Goal: Navigation & Orientation: Find specific page/section

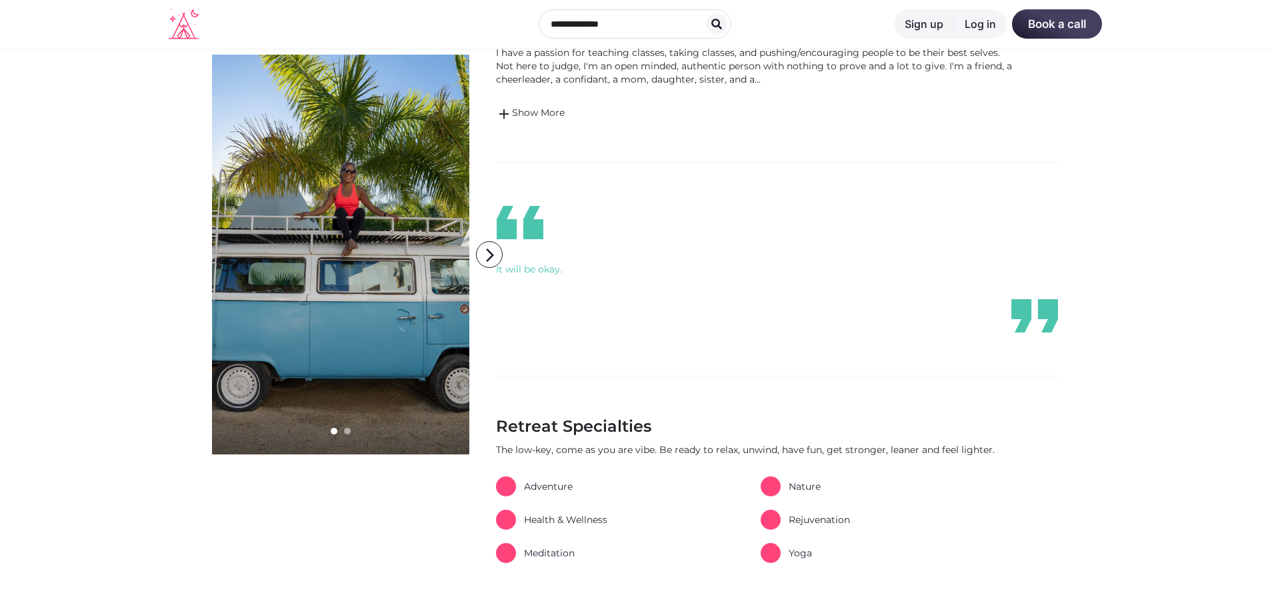
scroll to position [333, 0]
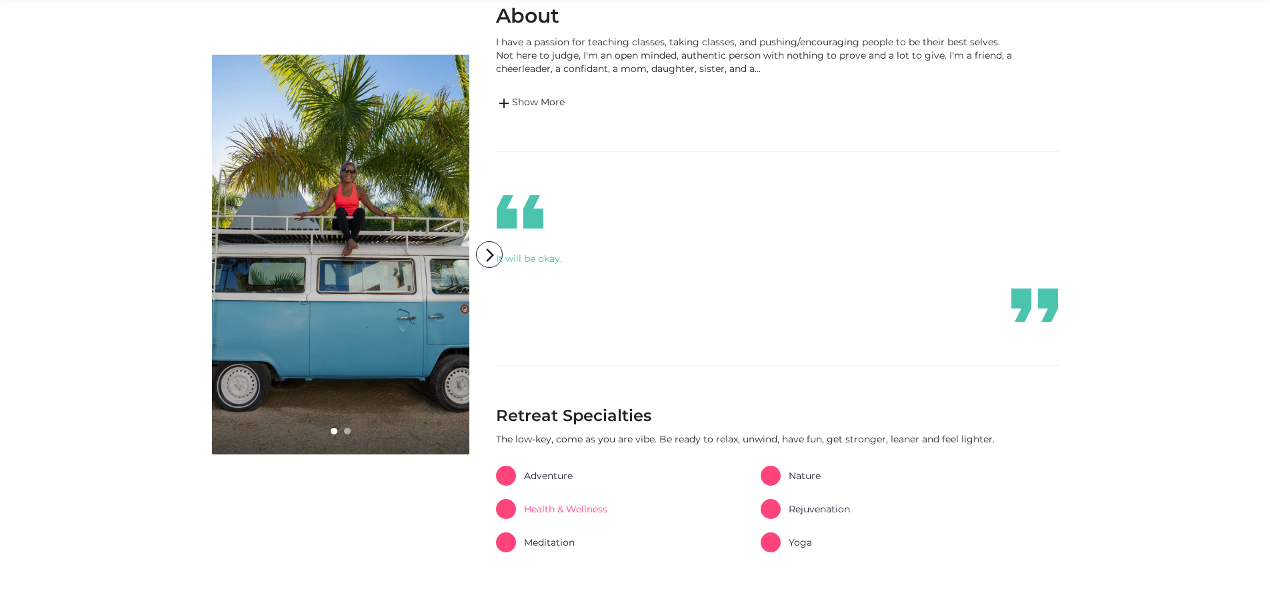
click at [557, 512] on link "Health & Wellness" at bounding box center [551, 509] width 111 height 20
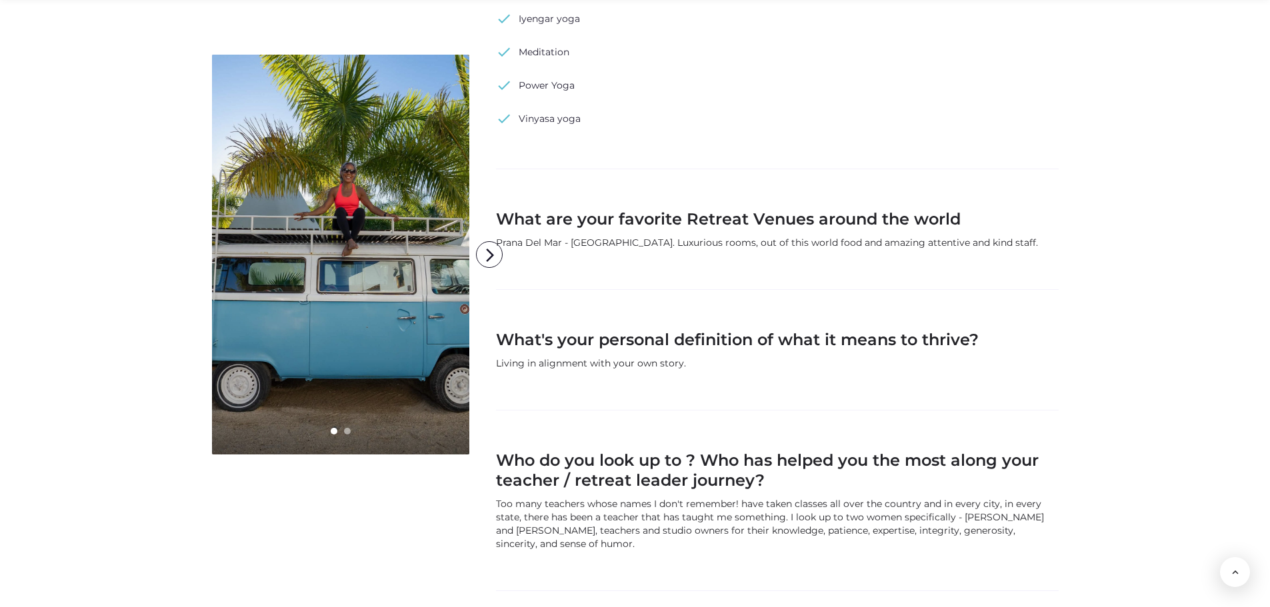
scroll to position [1133, 0]
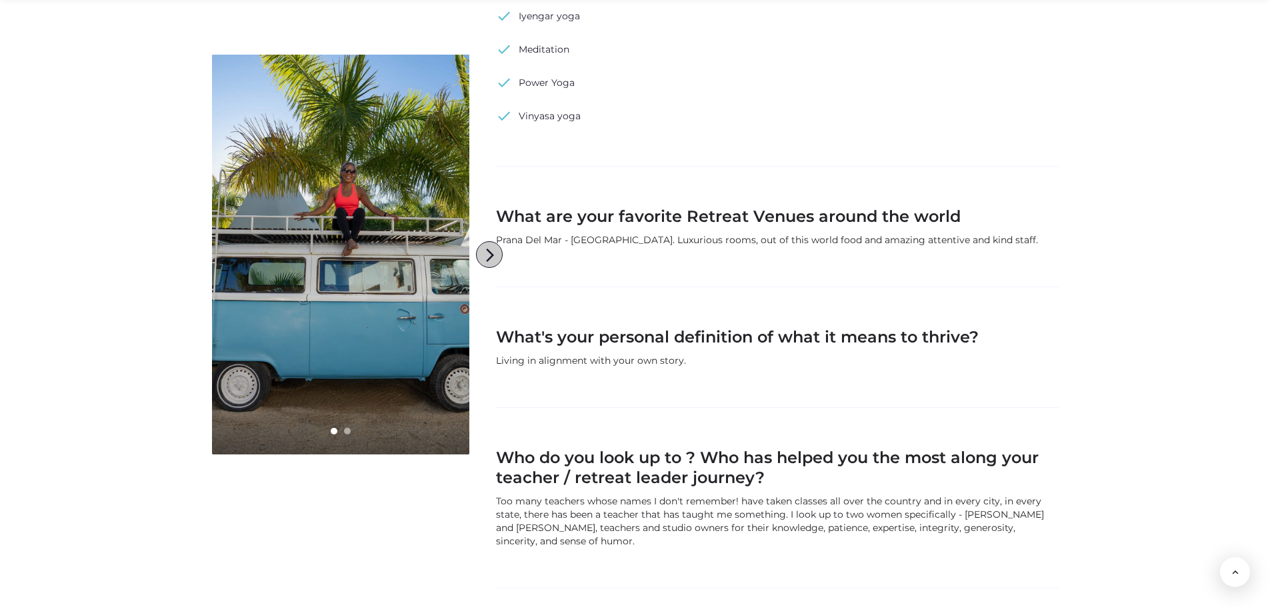
click at [485, 260] on icon "arrow_forward_ios" at bounding box center [490, 255] width 27 height 27
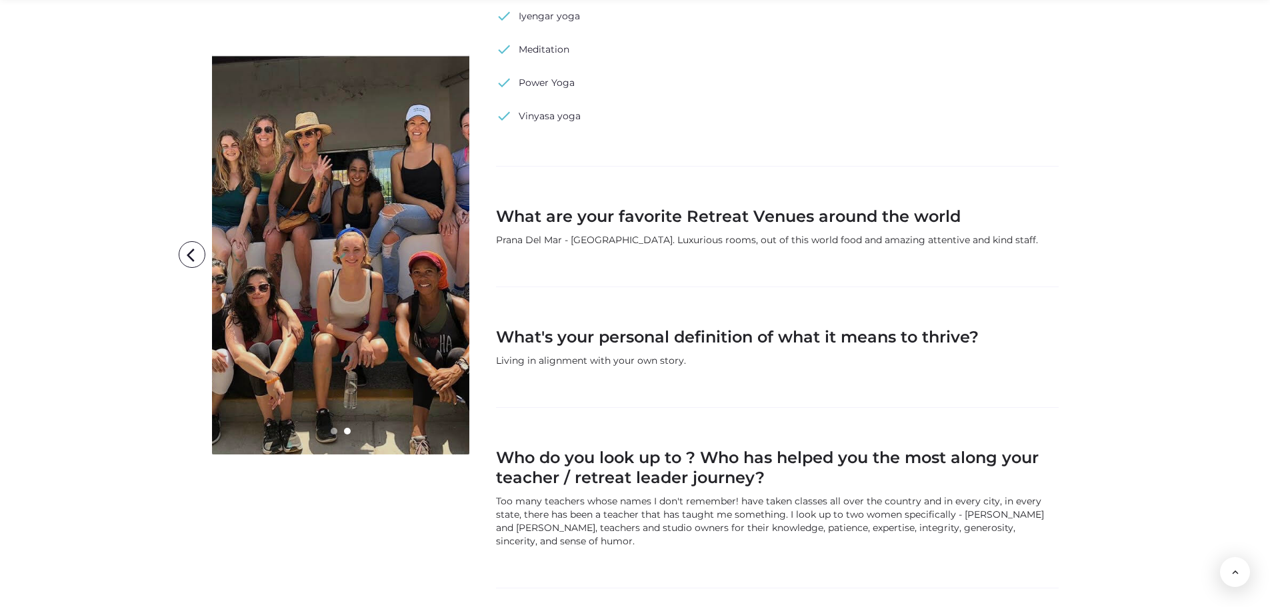
click at [553, 335] on h3 "What's your personal definition of what it means to thrive?" at bounding box center [777, 337] width 563 height 20
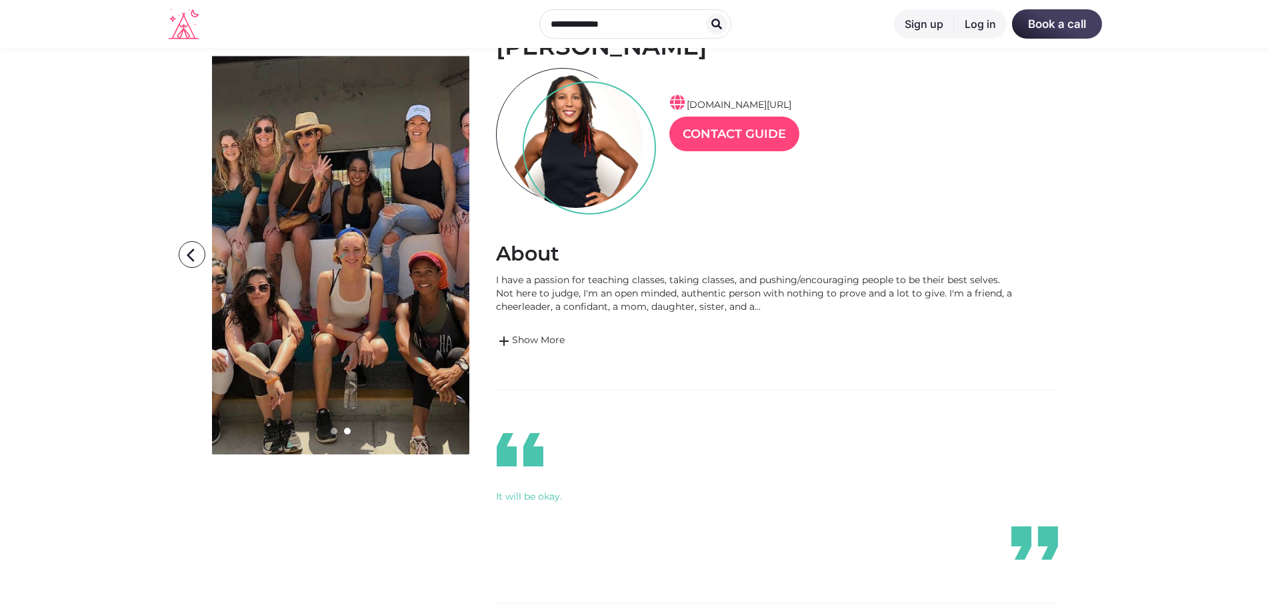
scroll to position [0, 0]
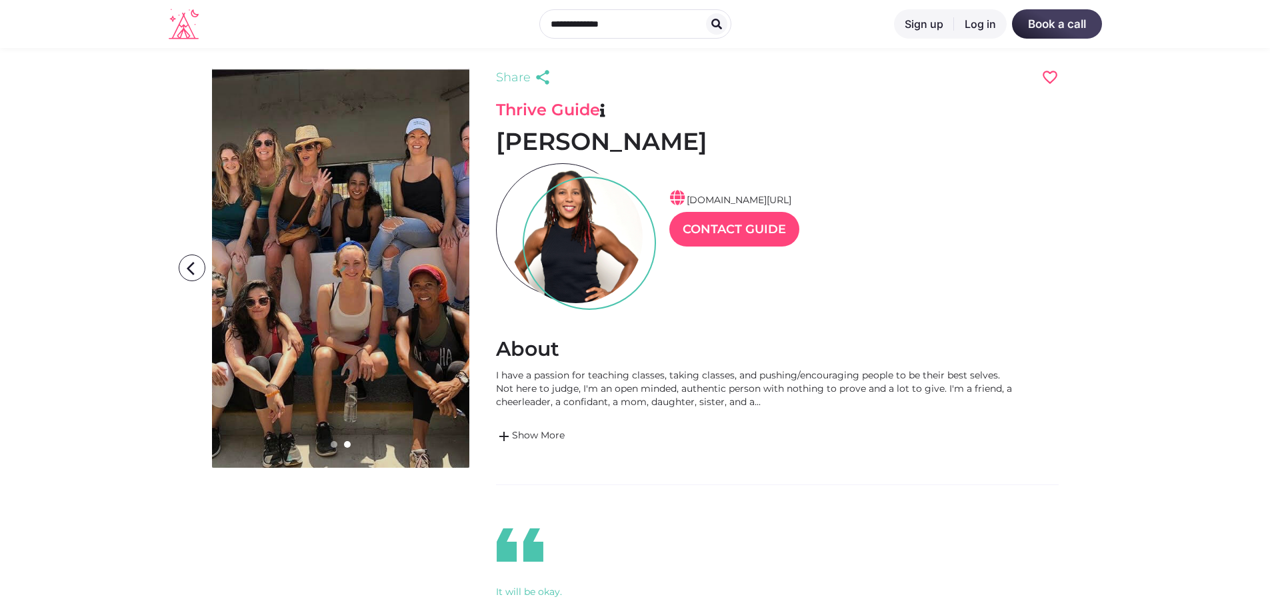
click at [177, 29] on icon at bounding box center [184, 26] width 30 height 27
